Goal: Navigation & Orientation: Find specific page/section

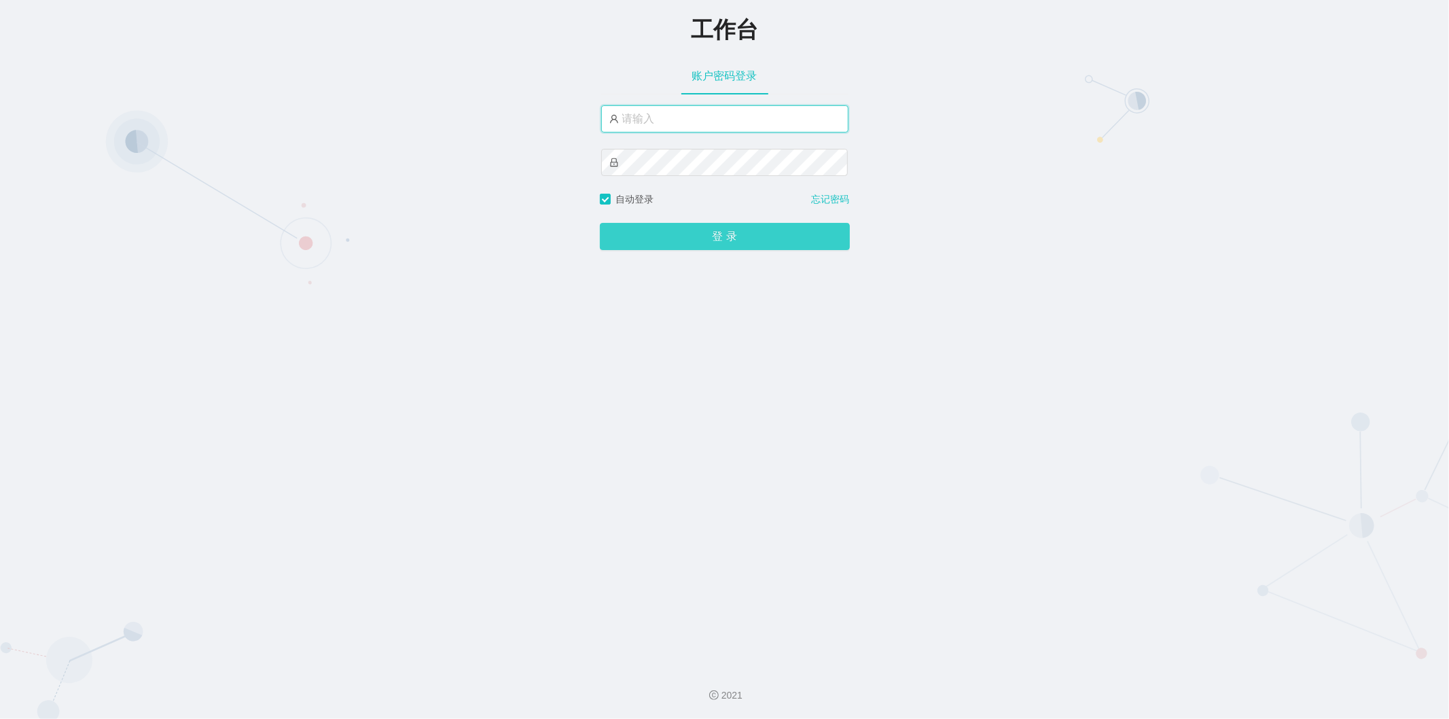
type input "admin"
click at [704, 236] on button "登 录" at bounding box center [725, 236] width 250 height 27
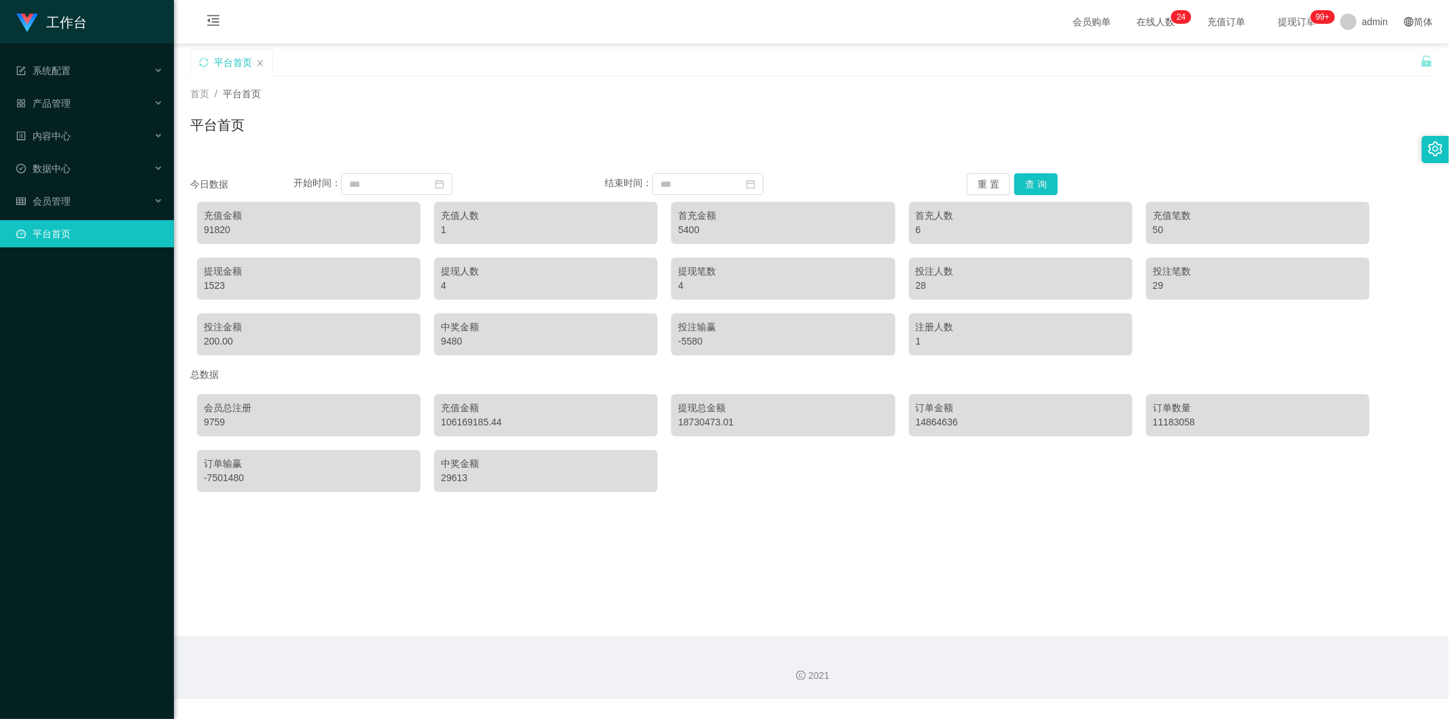
click at [313, 223] on div "91820" at bounding box center [309, 230] width 210 height 14
click at [59, 192] on div "会员管理" at bounding box center [87, 200] width 174 height 27
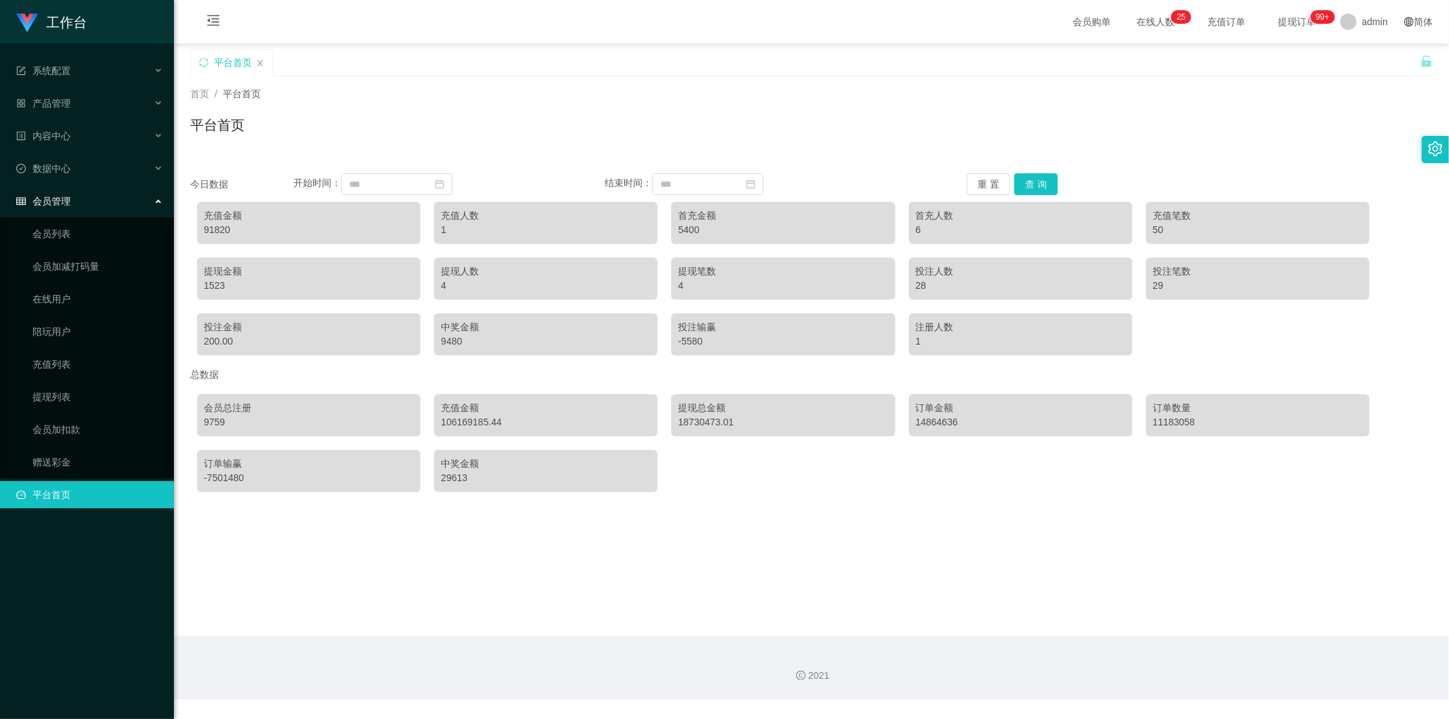
click at [99, 198] on div "会员管理" at bounding box center [87, 200] width 174 height 27
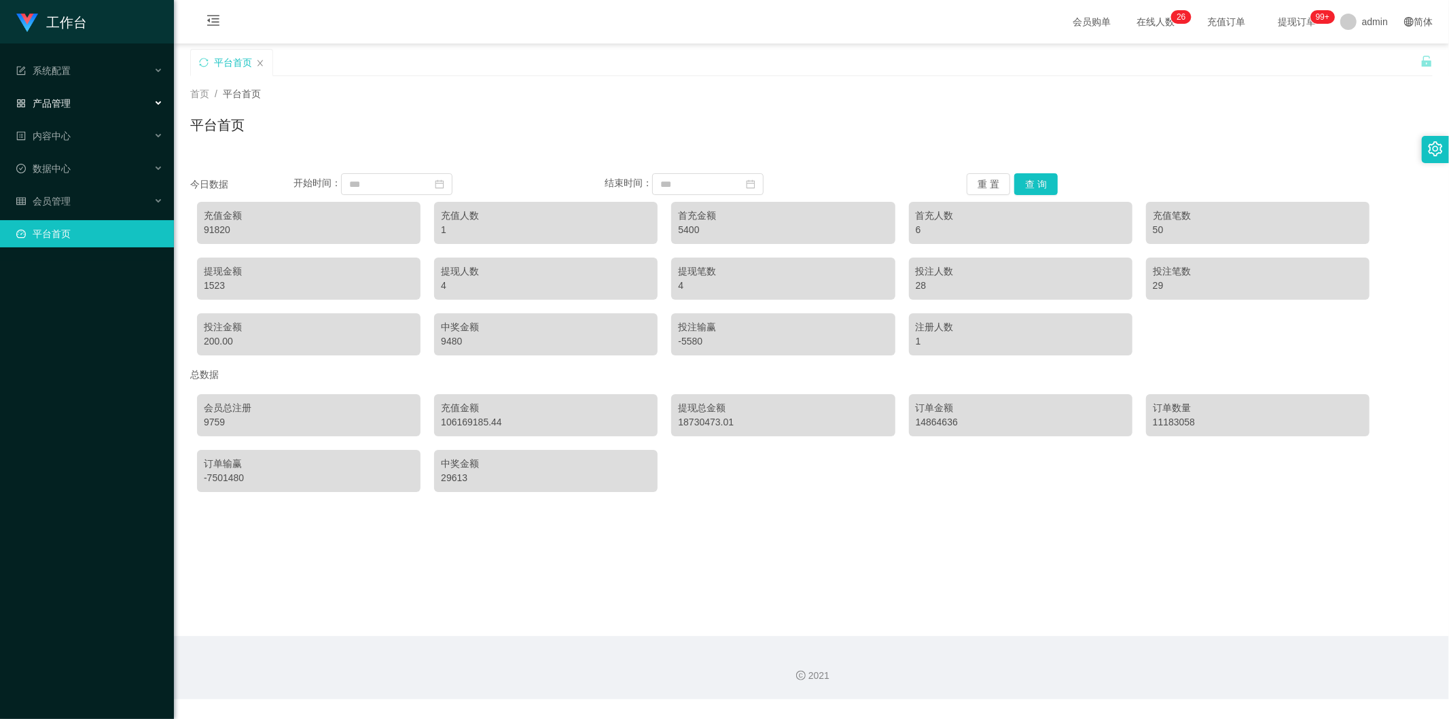
click at [100, 107] on div "产品管理" at bounding box center [87, 103] width 174 height 27
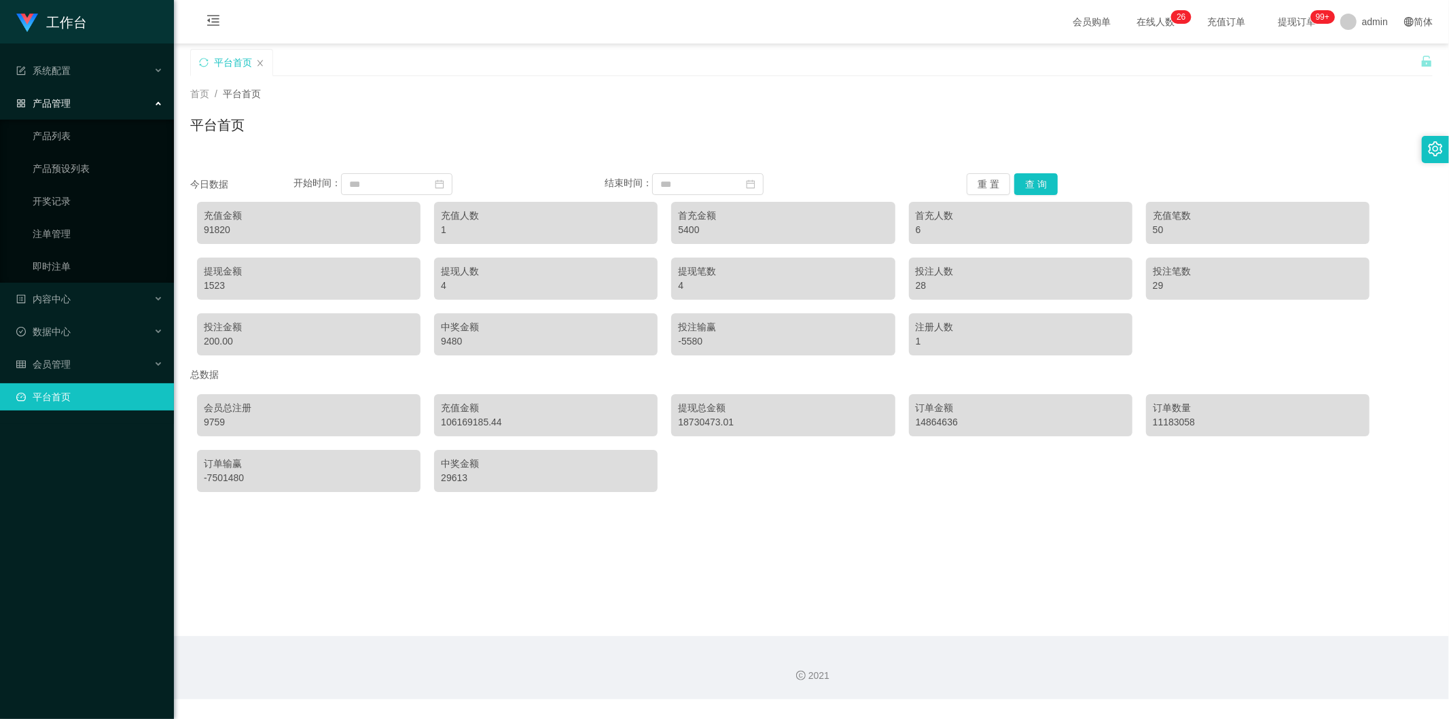
click at [101, 109] on div "产品管理" at bounding box center [87, 103] width 174 height 27
